Goal: Task Accomplishment & Management: Manage account settings

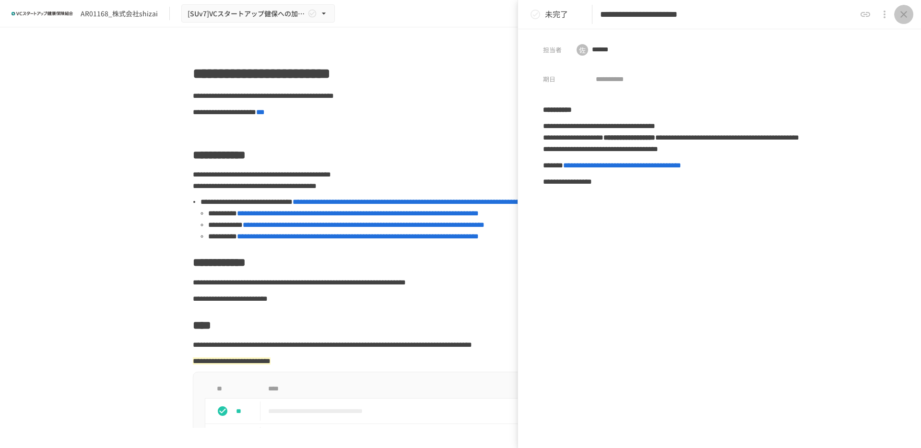
click at [907, 14] on icon "close drawer" at bounding box center [904, 15] width 12 height 12
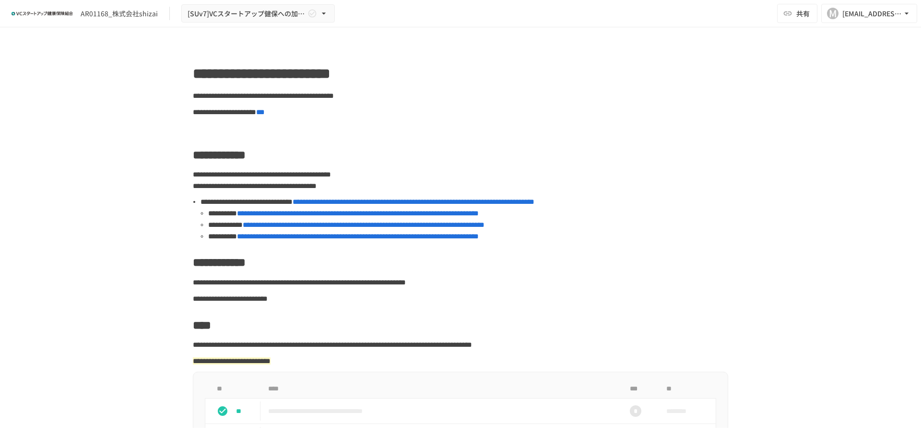
click at [110, 11] on div "AR01168_株式会社shizai" at bounding box center [119, 14] width 77 height 10
click at [222, 25] on div "AR01168_株式会社shizai [SUv7]VCスタートアップ健保への加入申請手続き 共有 M [EMAIL_ADDRESS][DOMAIN_NAME]" at bounding box center [460, 13] width 921 height 27
click at [25, 13] on img at bounding box center [42, 13] width 61 height 15
click at [123, 13] on div "AR01168_株式会社shizai" at bounding box center [119, 14] width 77 height 10
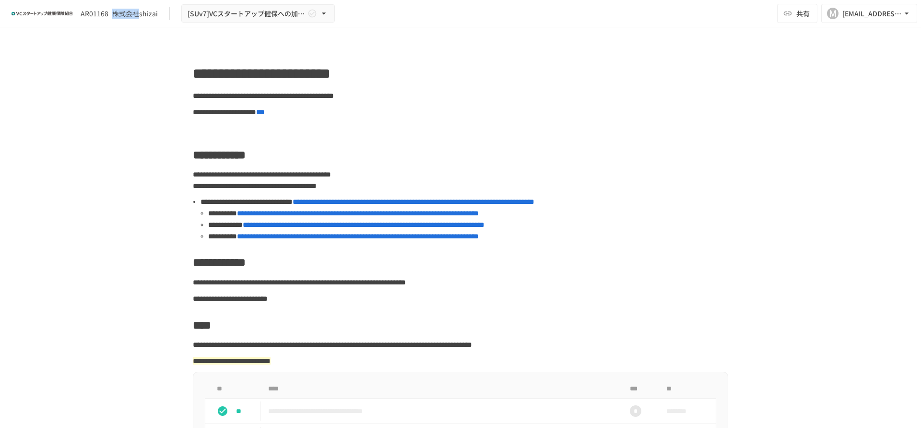
click at [123, 13] on div "AR01168_株式会社shizai" at bounding box center [119, 14] width 77 height 10
click at [322, 10] on icon "button" at bounding box center [324, 14] width 10 height 10
click at [143, 9] on div at bounding box center [460, 224] width 921 height 448
click at [143, 9] on div "AR01168_株式会社shizai" at bounding box center [119, 14] width 77 height 10
click at [40, 10] on img at bounding box center [42, 13] width 61 height 15
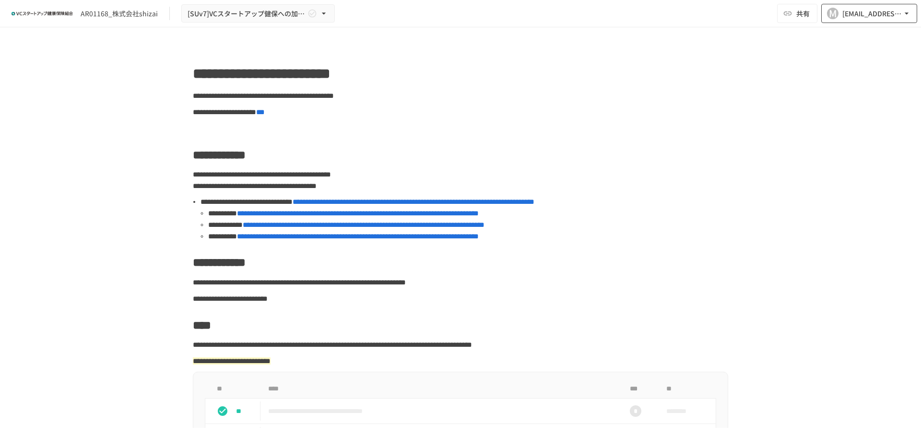
click at [868, 18] on div "[EMAIL_ADDRESS][DOMAIN_NAME]" at bounding box center [873, 14] width 60 height 12
click at [385, 16] on div at bounding box center [460, 224] width 921 height 448
click at [879, 12] on div "[EMAIL_ADDRESS][DOMAIN_NAME]" at bounding box center [873, 14] width 60 height 12
click at [879, 72] on li "ログアウト" at bounding box center [867, 70] width 91 height 18
